Goal: Transaction & Acquisition: Purchase product/service

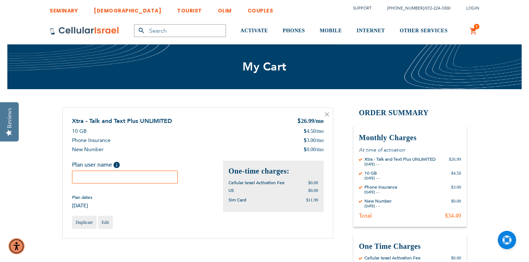
click at [131, 179] on input "text" at bounding box center [125, 177] width 106 height 13
type input "[PERSON_NAME]"
click at [184, 119] on strong "Xtra - Talk and Text Plus UNLIMITED" at bounding box center [184, 121] width 225 height 9
drag, startPoint x: 465, startPoint y: 217, endPoint x: 436, endPoint y: 217, distance: 28.3
click at [437, 217] on div "Monthly Charges At time of activation By Cellular Israel Xtra - Talk and Text P…" at bounding box center [409, 176] width 113 height 101
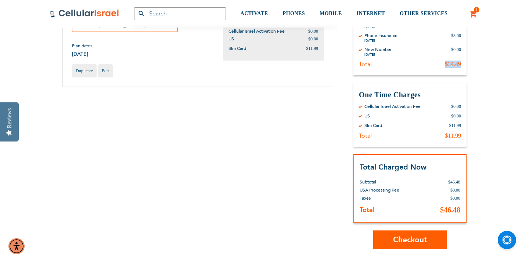
scroll to position [50, 0]
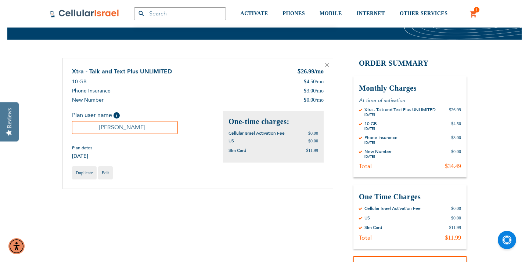
click at [465, 211] on div "One Time Charges By Cellular Israel Cellular Israel Activation Fee $0.00 US $0.…" at bounding box center [409, 217] width 113 height 64
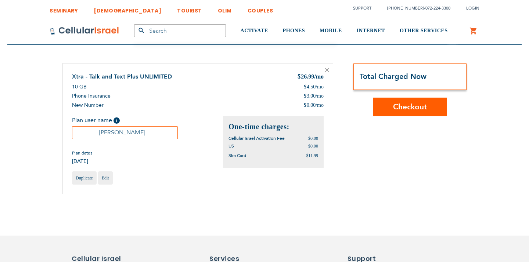
scroll to position [50, 0]
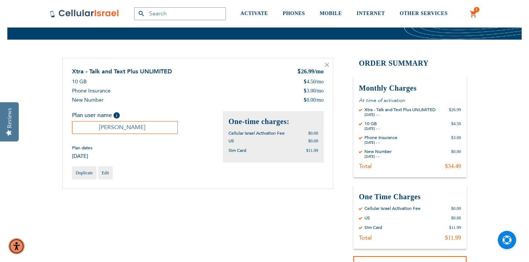
click at [218, 191] on td "Xtra - Talk and Text Plus UNLIMITED $ 26.99 /mo 10 GB $ 4.50 /mo $ 3.00 $" at bounding box center [197, 129] width 271 height 142
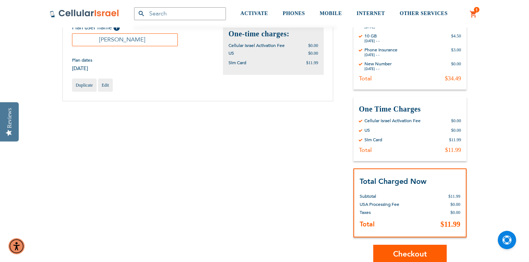
scroll to position [176, 0]
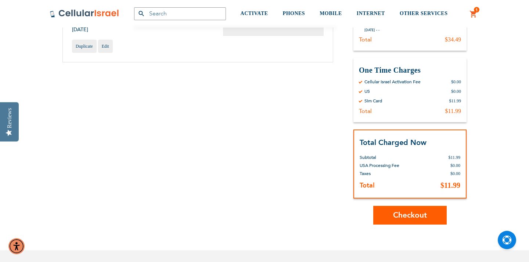
click at [428, 215] on button "Checkout" at bounding box center [409, 215] width 73 height 19
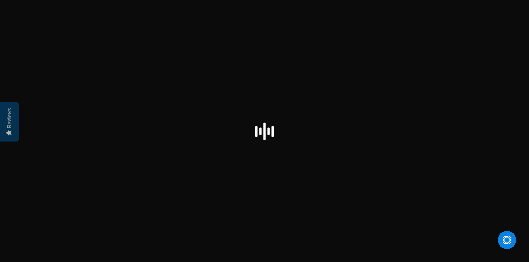
select select "US"
checkbox input "true"
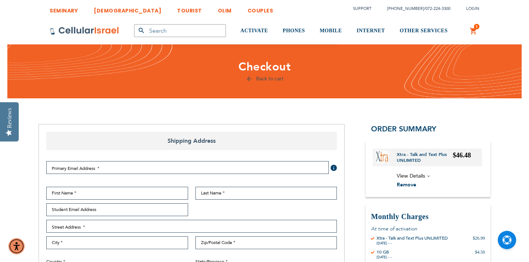
scroll to position [51, 0]
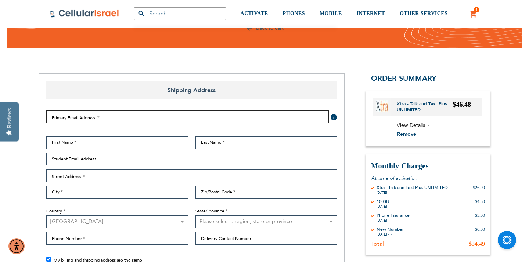
click at [120, 119] on input "Email Address" at bounding box center [187, 116] width 282 height 13
type input "hillel.fried22@gmail.com"
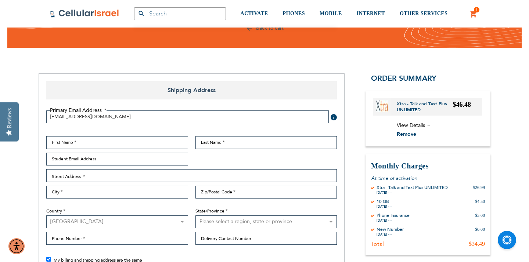
click at [337, 119] on div "Primary Email Address Tooltip We'll send your order confirmation here. hillel.f…" at bounding box center [192, 117] width 298 height 15
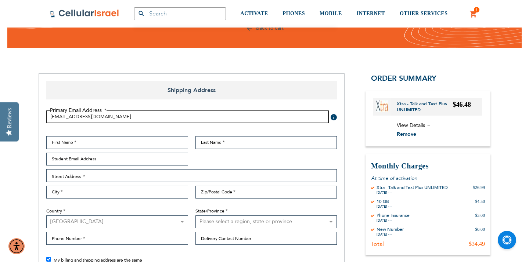
click at [322, 116] on input "hillel.fried22@gmail.com" at bounding box center [187, 116] width 282 height 13
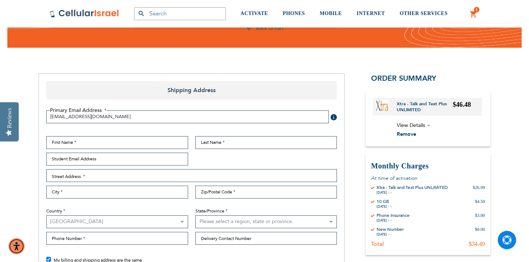
click at [216, 130] on fieldset "Primary Email Address Tooltip We'll send your order confirmation here. hillel.f…" at bounding box center [192, 123] width 298 height 26
click at [146, 144] on input "First Name" at bounding box center [117, 142] width 142 height 13
type input "Hillel"
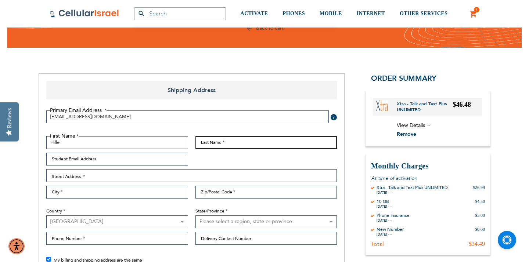
type input "Fried"
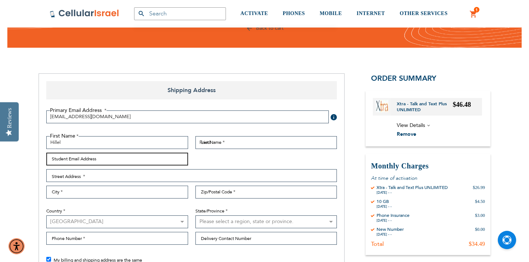
type input "hillel.fried22@gmail.com"
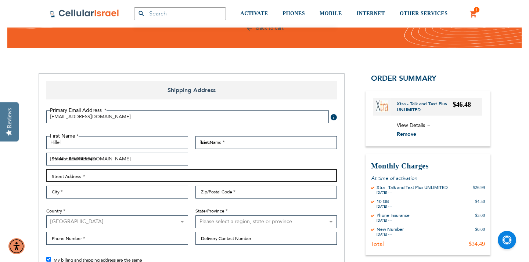
type input "21 laurel court"
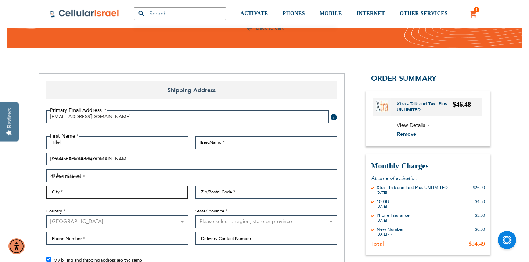
type input "Bergenfield"
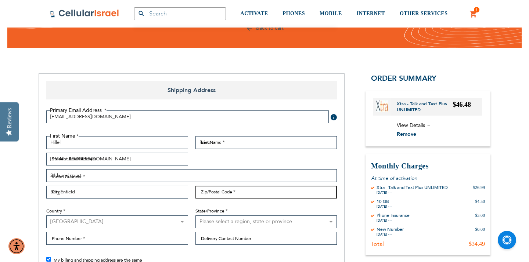
type input "07621-4109"
select select "41"
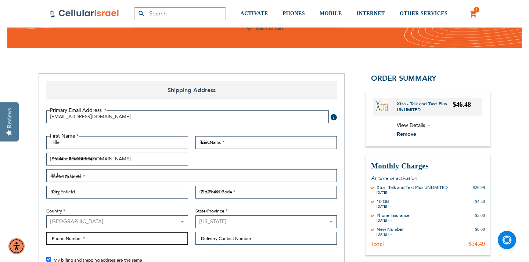
type input "2014467961"
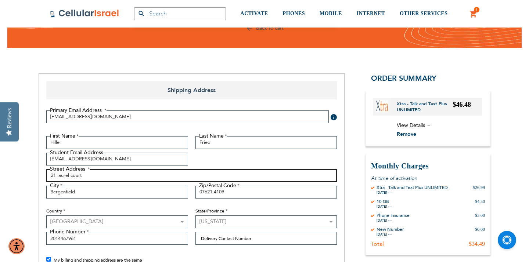
click at [209, 172] on input "21 laurel court" at bounding box center [191, 175] width 290 height 13
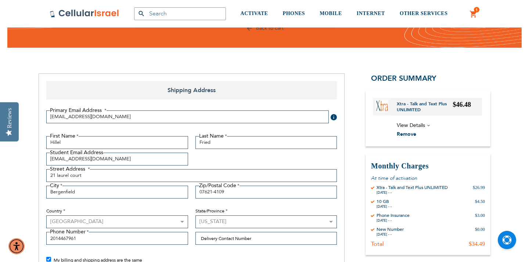
click at [210, 162] on div "First Name Hillel Last Name Fried Student Email Address hillel.fried22@gmail.co…" at bounding box center [192, 192] width 298 height 113
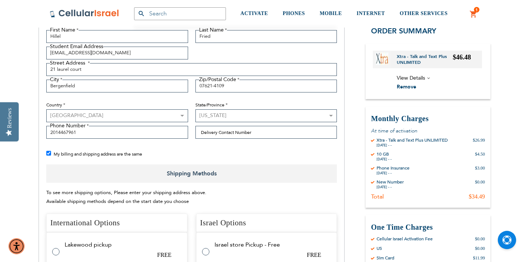
scroll to position [158, 0]
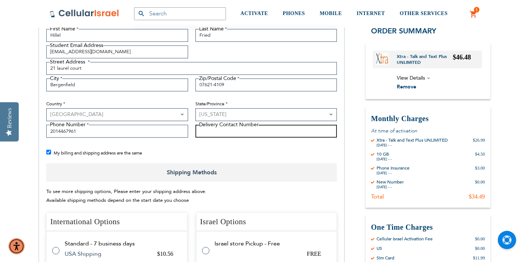
click at [222, 133] on input "Delivery Contact Number" at bounding box center [266, 131] width 142 height 13
type input "2014467961"
click at [235, 157] on div "My billing and shipping address are the same" at bounding box center [195, 153] width 298 height 9
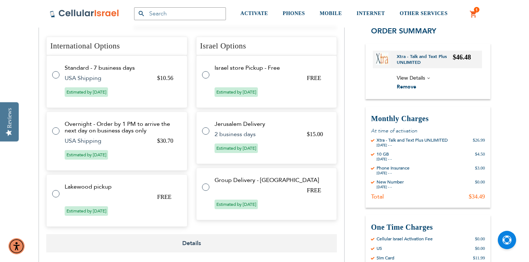
scroll to position [325, 0]
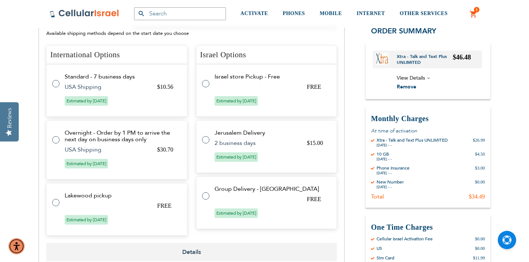
click at [170, 95] on tr "Standard - 7 business days $10.56 USA Shipping Estimated by Aug 20th, 2025" at bounding box center [116, 90] width 141 height 52
radio input "true"
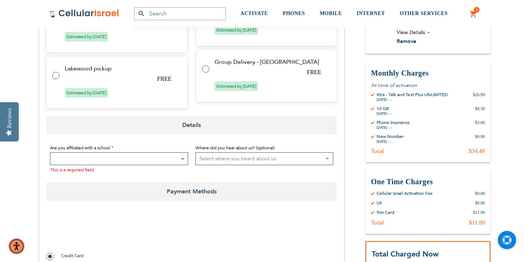
scroll to position [465, 0]
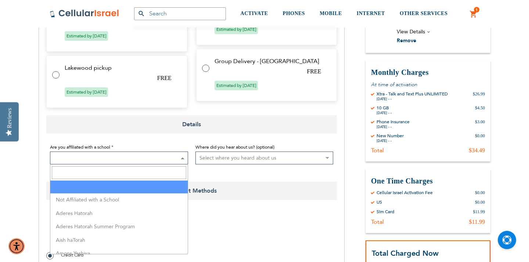
click at [134, 159] on span at bounding box center [119, 158] width 138 height 13
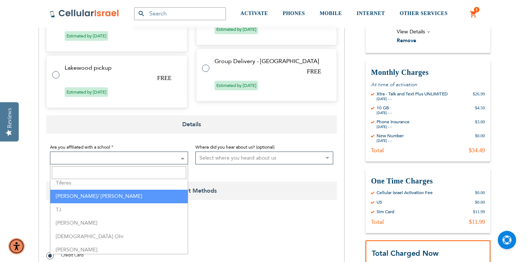
scroll to position [1850, 0]
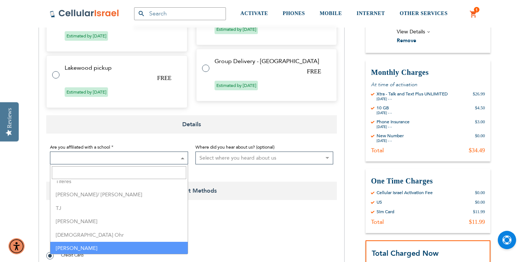
select select "163"
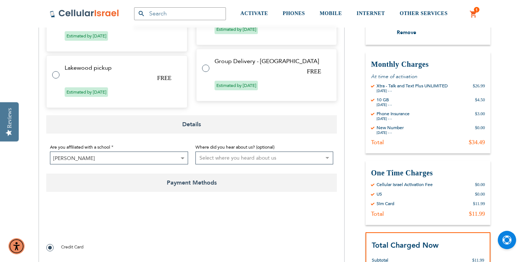
click at [142, 158] on span "Toras Chaim" at bounding box center [118, 158] width 137 height 13
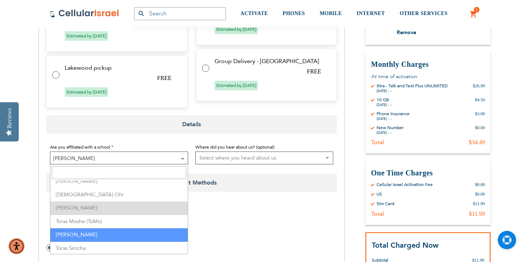
scroll to position [1893, 0]
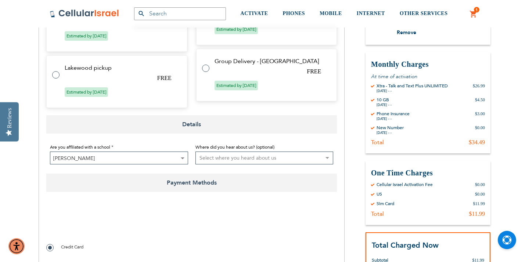
click at [245, 161] on select "Select where you heard about us Existing Customer Friend Other School/Group BP …" at bounding box center [264, 158] width 138 height 13
checkbox input "true"
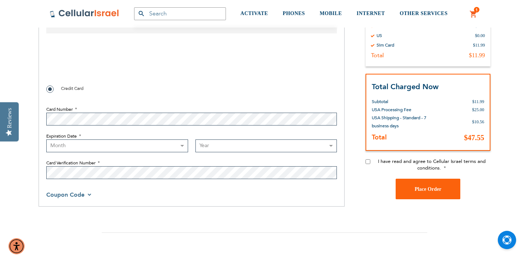
scroll to position [630, 0]
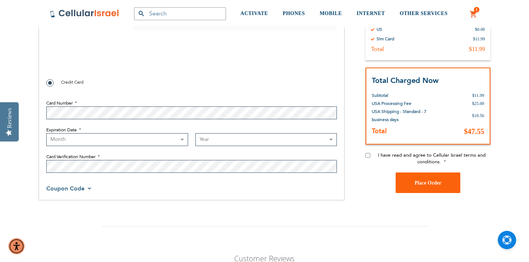
click at [213, 106] on label "Card Number" at bounding box center [191, 103] width 290 height 7
click at [191, 93] on fieldset "Card Number Expiration Date Month 01 - January 02 - February 03 - March 04 - Ap…" at bounding box center [191, 135] width 290 height 84
select select "10"
select select "2029"
click at [78, 192] on span "Coupon Code" at bounding box center [65, 189] width 38 height 8
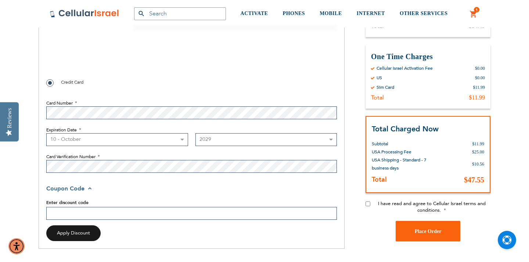
click at [102, 212] on input "Enter discount code" at bounding box center [191, 213] width 290 height 13
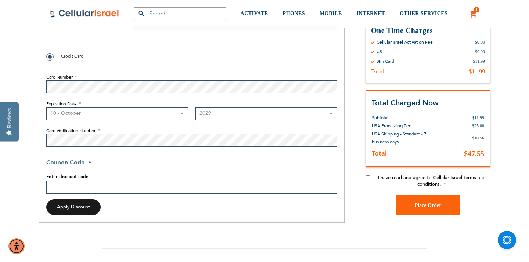
scroll to position [671, 0]
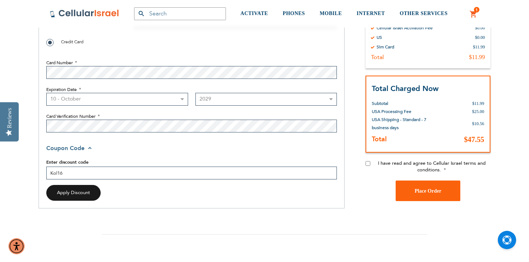
type input "Kol16"
click at [46, 185] on button "Apply Discount" at bounding box center [73, 193] width 54 height 16
click at [86, 188] on button "Apply Discount" at bounding box center [73, 193] width 54 height 16
checkbox input "false"
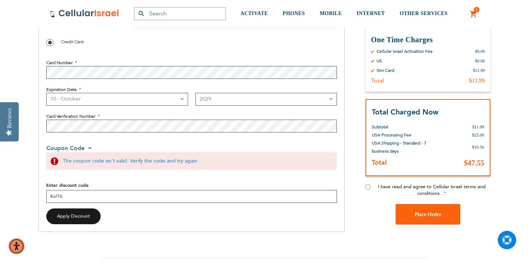
drag, startPoint x: 99, startPoint y: 195, endPoint x: 18, endPoint y: 192, distance: 80.8
click at [21, 192] on div "SEMINARY YESHIVA TOURIST OLIM COUPLES Support (718) 289-0195 / 072-224-3300 Log…" at bounding box center [264, 48] width 529 height 1439
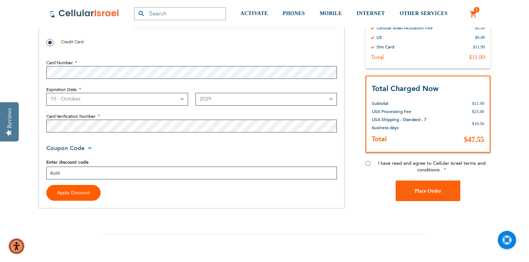
type input "Kol6"
click at [92, 197] on button "Apply Discount" at bounding box center [73, 193] width 54 height 16
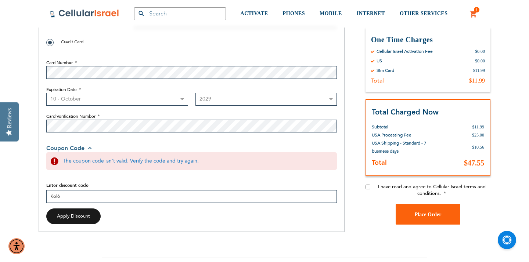
drag, startPoint x: 80, startPoint y: 200, endPoint x: 13, endPoint y: 185, distance: 68.8
click at [13, 185] on div "SEMINARY YESHIVA TOURIST OLIM COUPLES Support (718) 289-0195 / 072-224-3300 Log…" at bounding box center [264, 48] width 529 height 1439
click at [371, 190] on div "I have read and agree to Cellular Israel terms and conditions." at bounding box center [427, 194] width 125 height 21
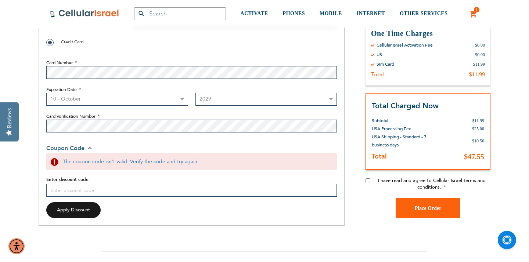
click at [367, 187] on div "I have read and agree to Cellular Israel terms and conditions." at bounding box center [427, 187] width 125 height 21
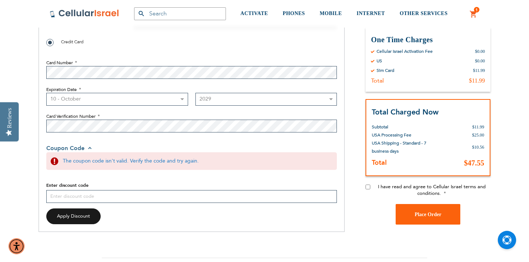
click at [368, 187] on input "I have read and agree to Cellular Israel terms and conditions." at bounding box center [367, 187] width 5 height 5
checkbox input "true"
click at [224, 219] on div "Apply Discount" at bounding box center [191, 216] width 290 height 16
click at [72, 151] on span "Coupon Code" at bounding box center [65, 148] width 38 height 8
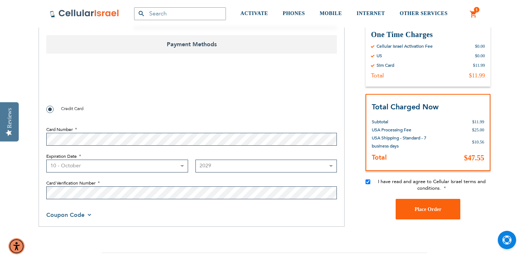
scroll to position [611, 0]
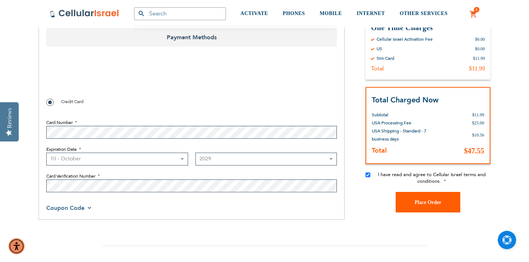
click at [428, 199] on button "Place Order" at bounding box center [427, 202] width 65 height 21
